Goal: Transaction & Acquisition: Purchase product/service

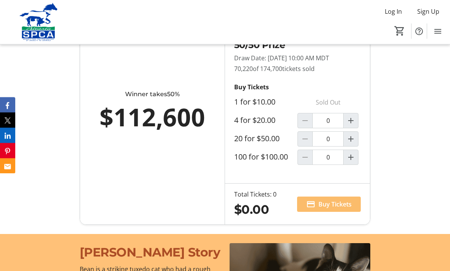
scroll to position [542, 0]
click at [352, 125] on mat-icon "Increment by one" at bounding box center [350, 120] width 9 height 9
type input "1"
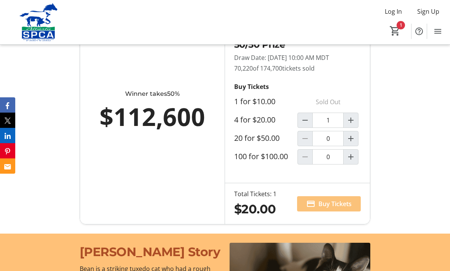
click at [333, 208] on span "Buy Tickets" at bounding box center [334, 203] width 33 height 9
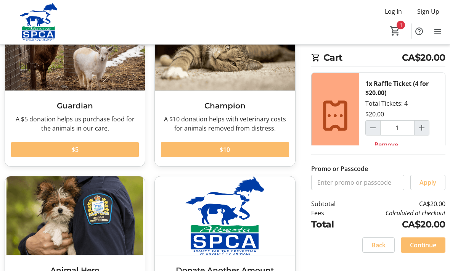
scroll to position [75, 0]
click at [426, 249] on span "Continue" at bounding box center [423, 244] width 26 height 9
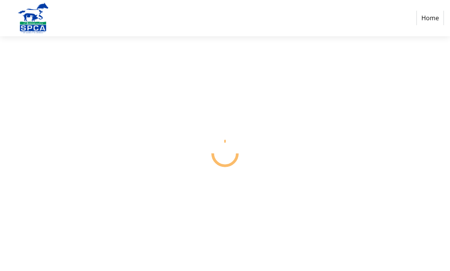
scroll to position [0, 0]
select select "CA"
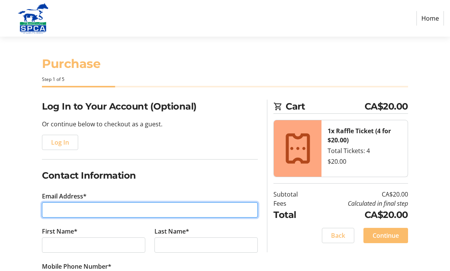
click at [63, 213] on input "Email Address*" at bounding box center [150, 209] width 216 height 15
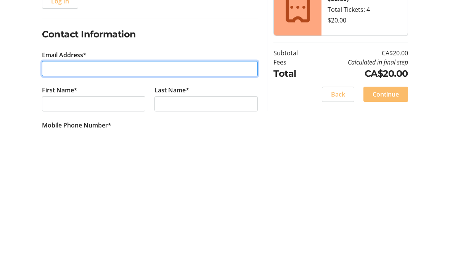
type input "[EMAIL_ADDRESS][DOMAIN_NAME]"
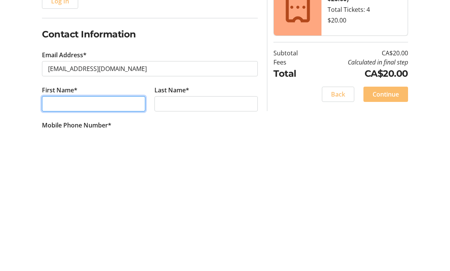
type input "[PERSON_NAME]"
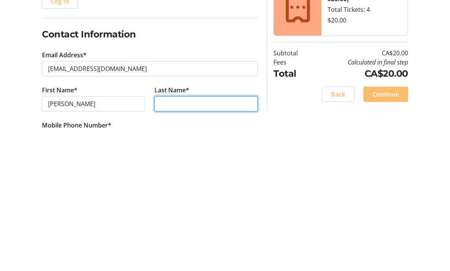
type input "[PERSON_NAME]"
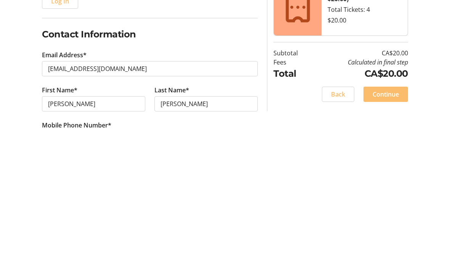
scroll to position [142, 0]
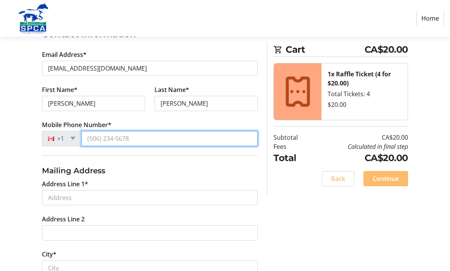
click at [143, 142] on input "Mobile Phone Number*" at bounding box center [169, 138] width 176 height 15
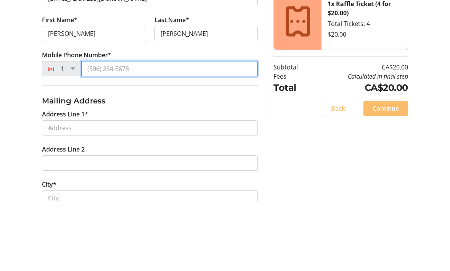
type input "[PHONE_NUMBER]"
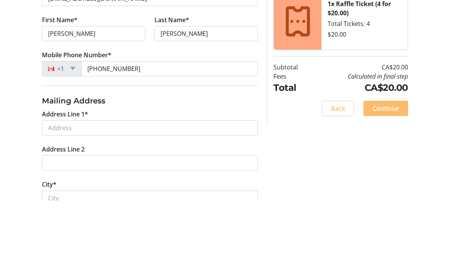
scroll to position [212, 0]
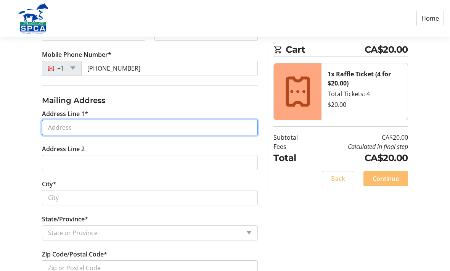
click at [66, 124] on input "Address Line 1*" at bounding box center [150, 127] width 216 height 15
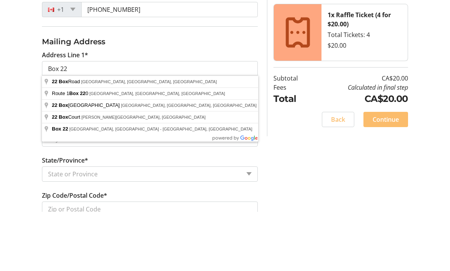
scroll to position [271, 0]
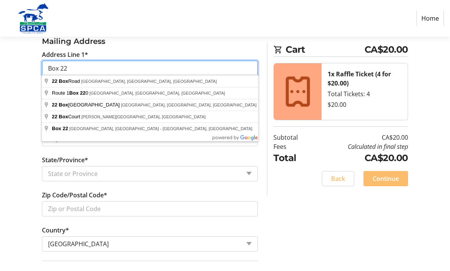
type input "Box 22"
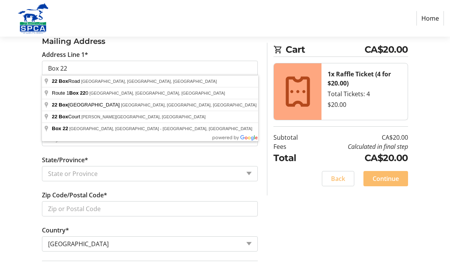
click at [20, 152] on div "Log In to Your Account (Optional) Or continue below to checkout as a guest. Log…" at bounding box center [225, 73] width 450 height 488
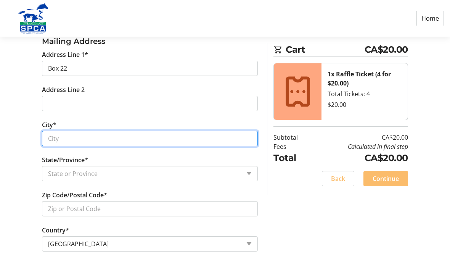
click at [82, 138] on input "City*" at bounding box center [150, 138] width 216 height 15
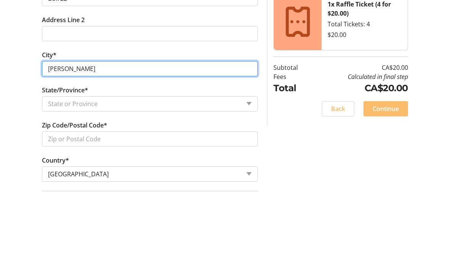
type input "[PERSON_NAME]"
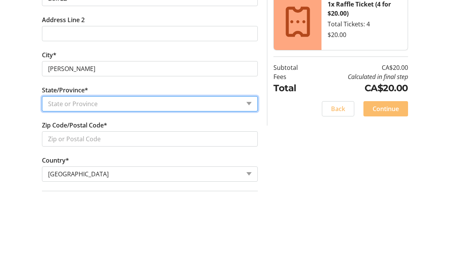
click at [249, 166] on select "State or Province State or Province [GEOGRAPHIC_DATA] [GEOGRAPHIC_DATA] [GEOGRA…" at bounding box center [150, 173] width 216 height 15
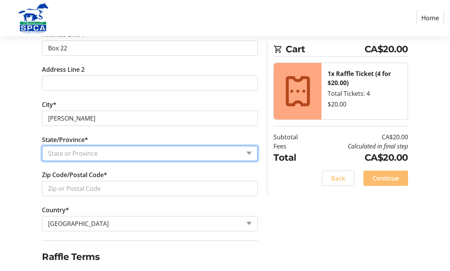
select select "AB"
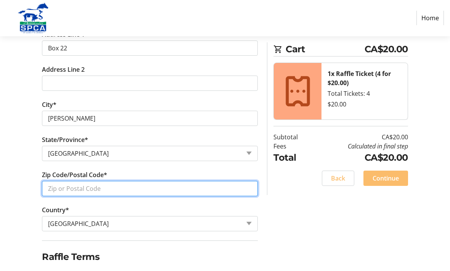
click at [72, 188] on input "Zip Code/Postal Code*" at bounding box center [150, 188] width 216 height 15
type input "T0K0S0"
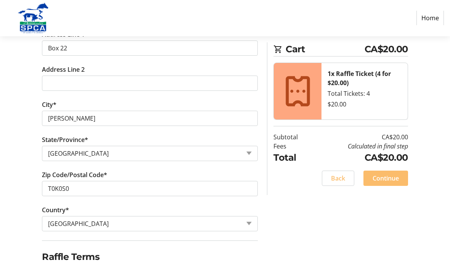
click at [52, 268] on div at bounding box center [45, 274] width 18 height 18
click at [53, 269] on div at bounding box center [45, 274] width 18 height 18
click at [50, 270] on div at bounding box center [45, 273] width 18 height 18
checkbox input "true"
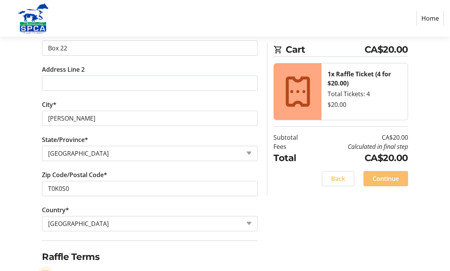
scroll to position [291, 0]
click at [388, 176] on span "Continue" at bounding box center [385, 178] width 26 height 9
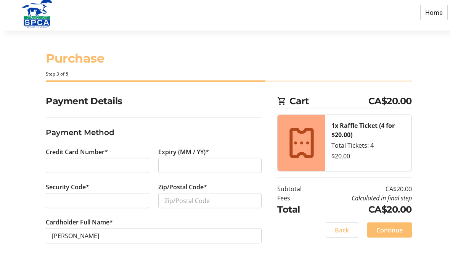
scroll to position [23, 0]
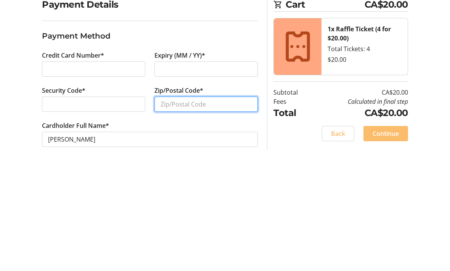
click at [182, 199] on input "Zip/Postal Code*" at bounding box center [205, 206] width 103 height 15
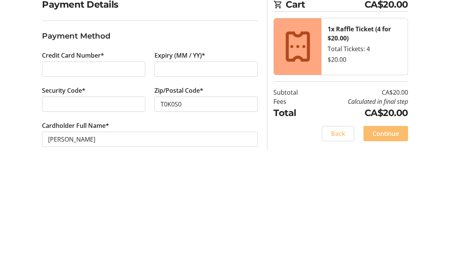
scroll to position [25, 0]
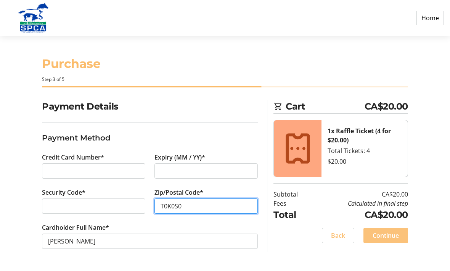
type input "T0K0S0"
click at [387, 231] on span "Continue" at bounding box center [385, 235] width 26 height 9
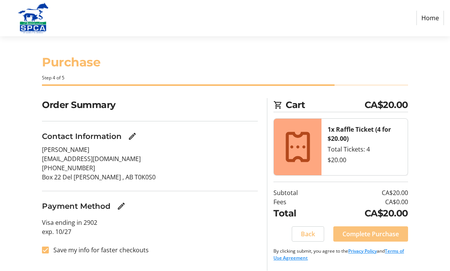
click at [377, 229] on span "Complete Purchase" at bounding box center [370, 233] width 56 height 9
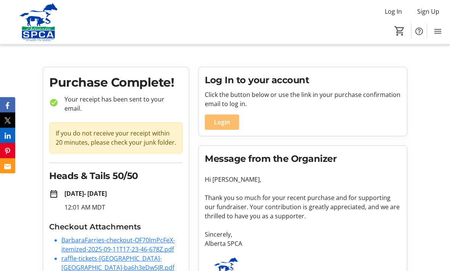
scroll to position [27, 0]
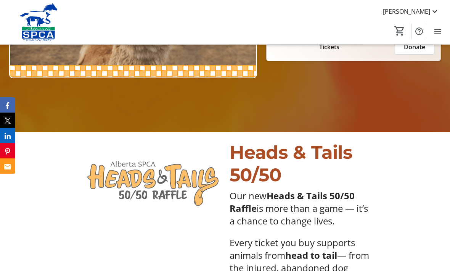
scroll to position [177, 0]
